Goal: Find contact information: Find contact information

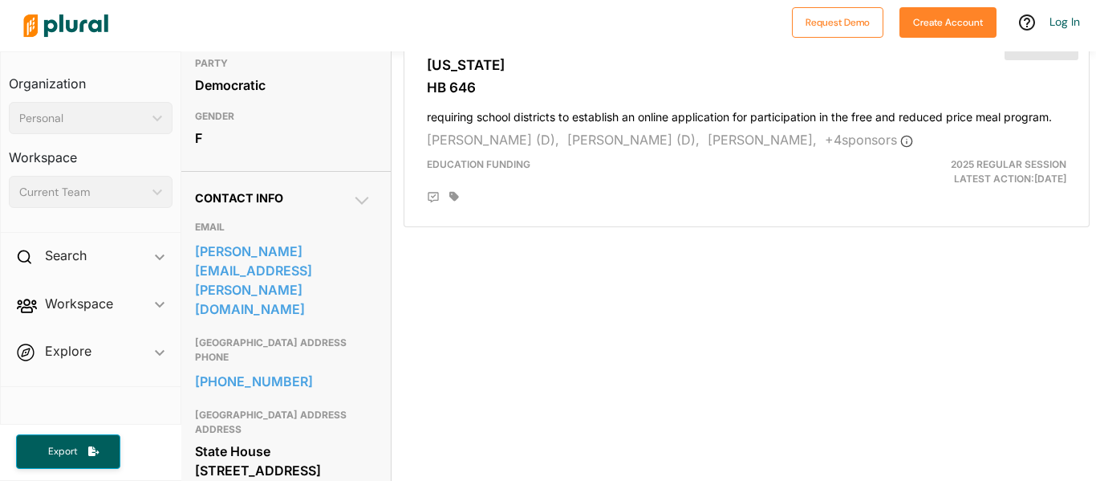
scroll to position [413, 6]
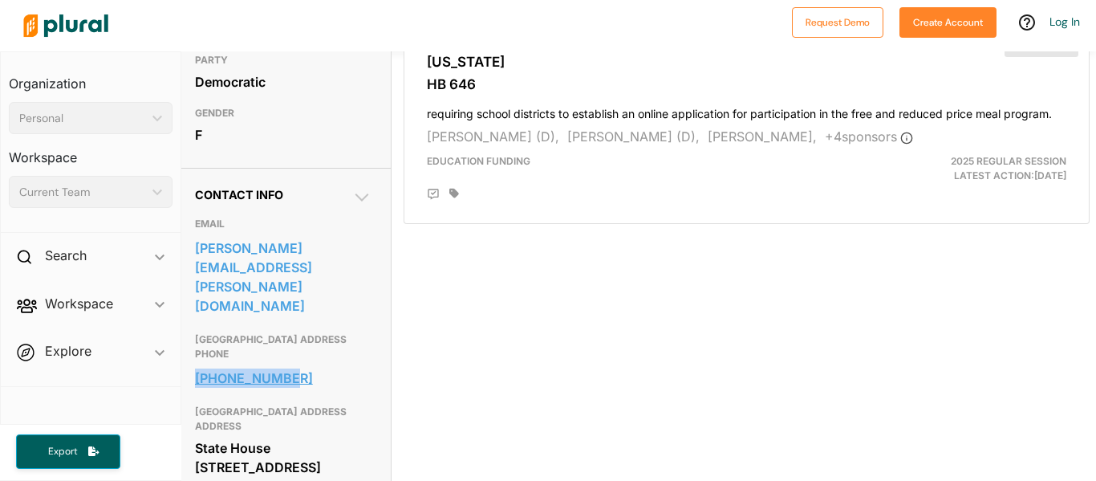
drag, startPoint x: 190, startPoint y: 315, endPoint x: 289, endPoint y: 320, distance: 98.8
click at [289, 320] on div "Contact Info EMAIL leeann.kluger@gc.nh.gov GENERAL CAPITOL BUILDING ADDRESS PHO…" at bounding box center [283, 342] width 215 height 348
copy link "[PHONE_NUMBER]"
click at [573, 356] on div "2 bills Filter by Session 1 Filter by Session close Current Sessions New Hampsh…" at bounding box center [747, 105] width 686 height 803
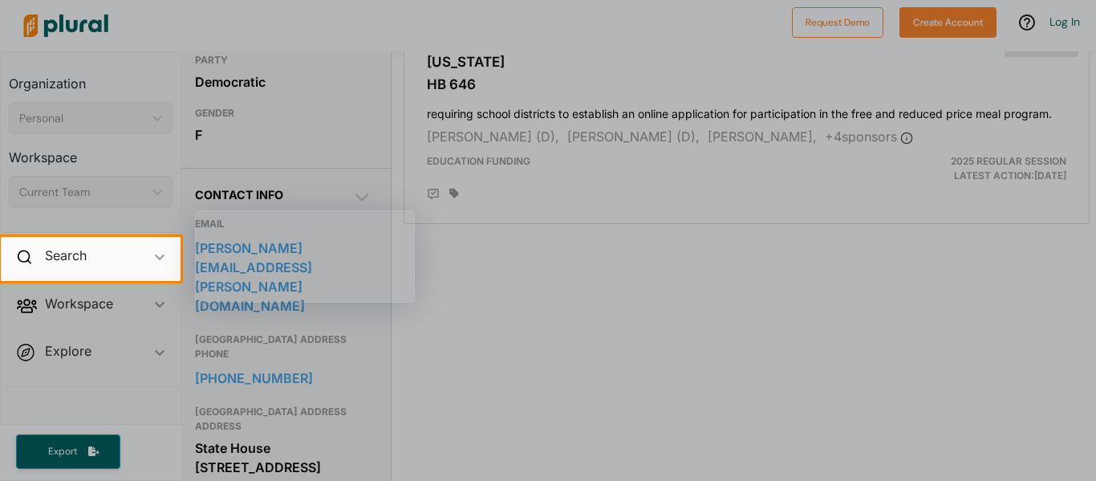
click at [510, 298] on div at bounding box center [548, 381] width 1096 height 200
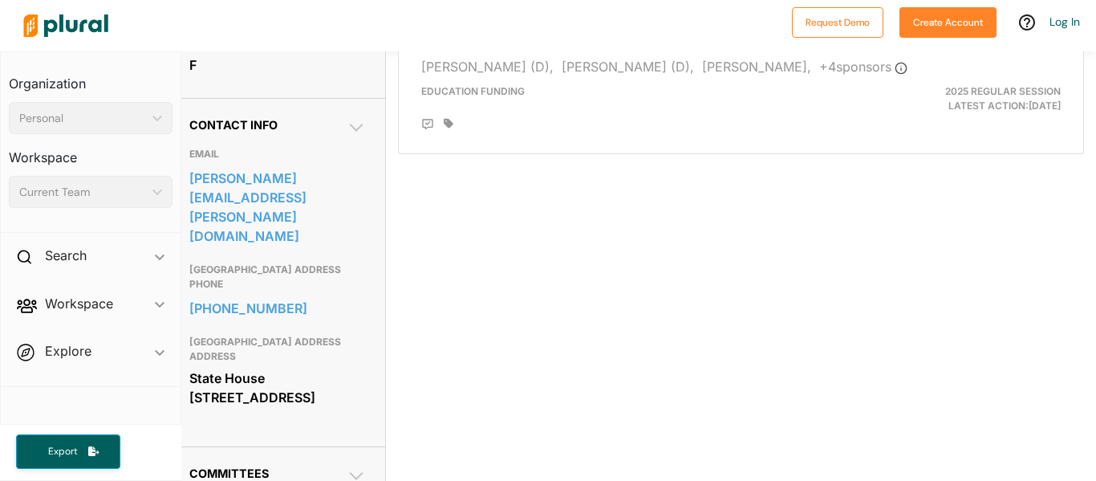
scroll to position [0, 12]
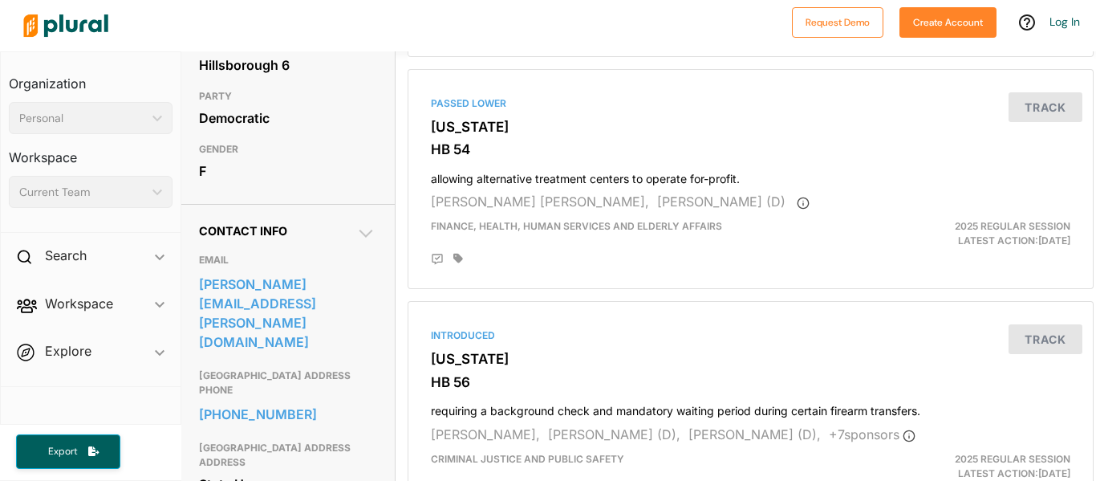
scroll to position [356, 2]
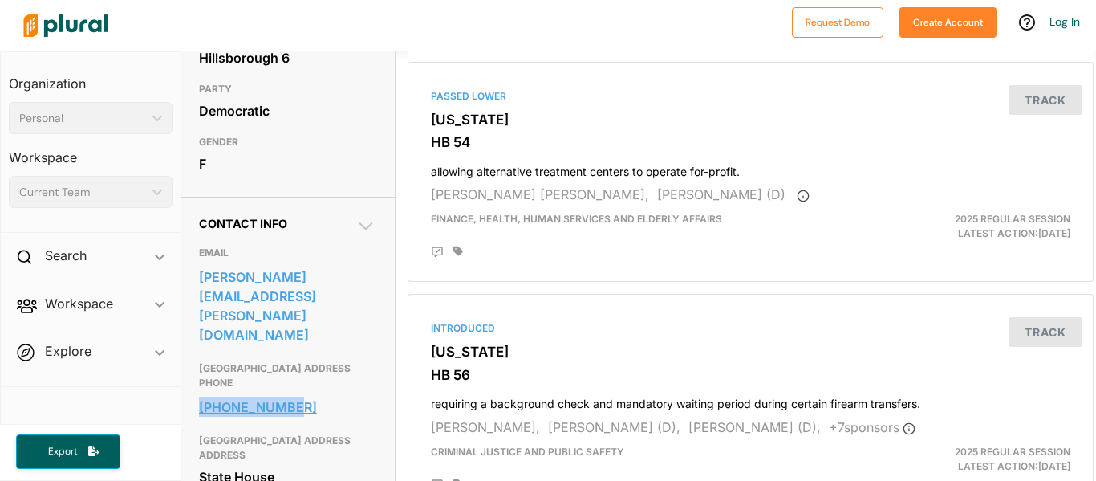
drag, startPoint x: 194, startPoint y: 348, endPoint x: 292, endPoint y: 349, distance: 97.9
click at [292, 349] on div "Contact Info EMAIL [PERSON_NAME][EMAIL_ADDRESS][PERSON_NAME][DOMAIN_NAME] [GEOG…" at bounding box center [287, 371] width 215 height 348
copy link "[PHONE_NUMBER]"
click at [334, 395] on link "[PHONE_NUMBER]" at bounding box center [287, 407] width 177 height 24
copy link "[PHONE_NUMBER]"
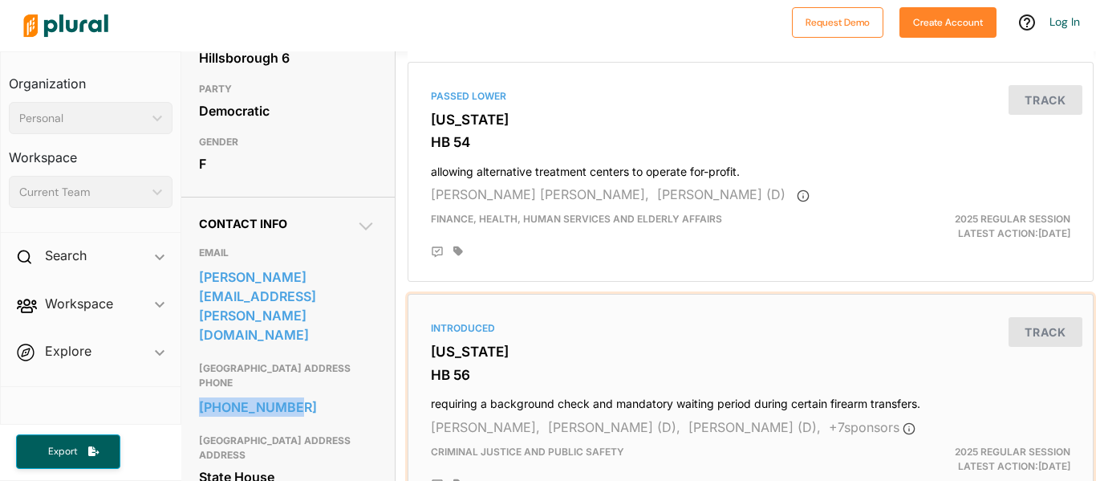
click at [574, 326] on div "Introduced" at bounding box center [751, 328] width 640 height 14
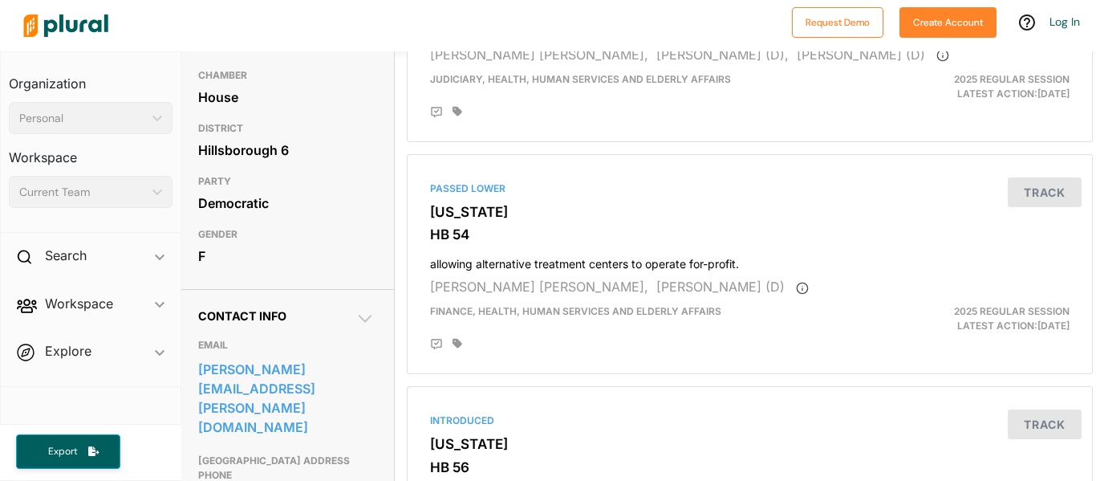
scroll to position [351, 9]
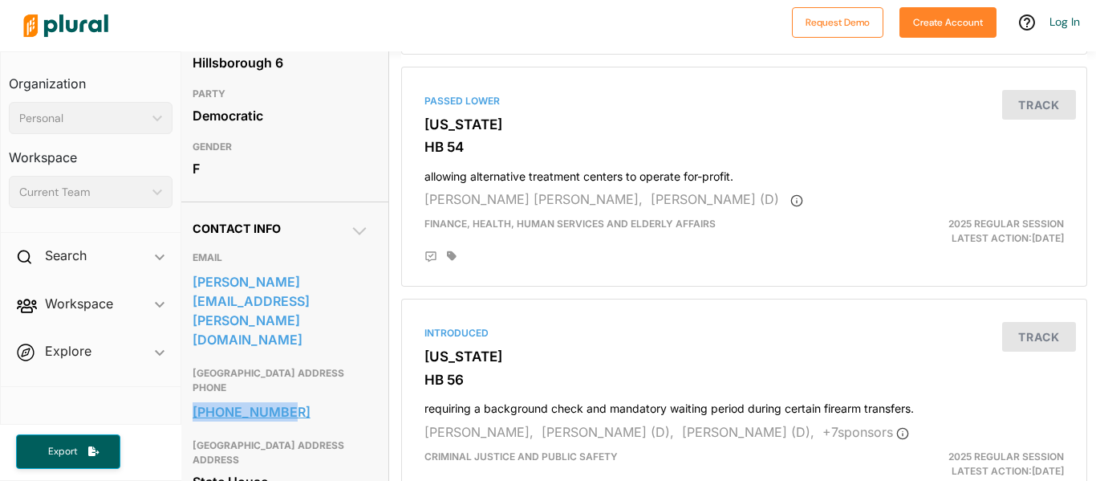
drag, startPoint x: 188, startPoint y: 352, endPoint x: 287, endPoint y: 355, distance: 99.6
click at [287, 355] on div "Contact Info EMAIL [PERSON_NAME][EMAIL_ADDRESS][PERSON_NAME][DOMAIN_NAME] [GEOG…" at bounding box center [280, 375] width 215 height 348
click at [296, 154] on h3 "GENDER" at bounding box center [281, 146] width 177 height 19
